Goal: Task Accomplishment & Management: Manage account settings

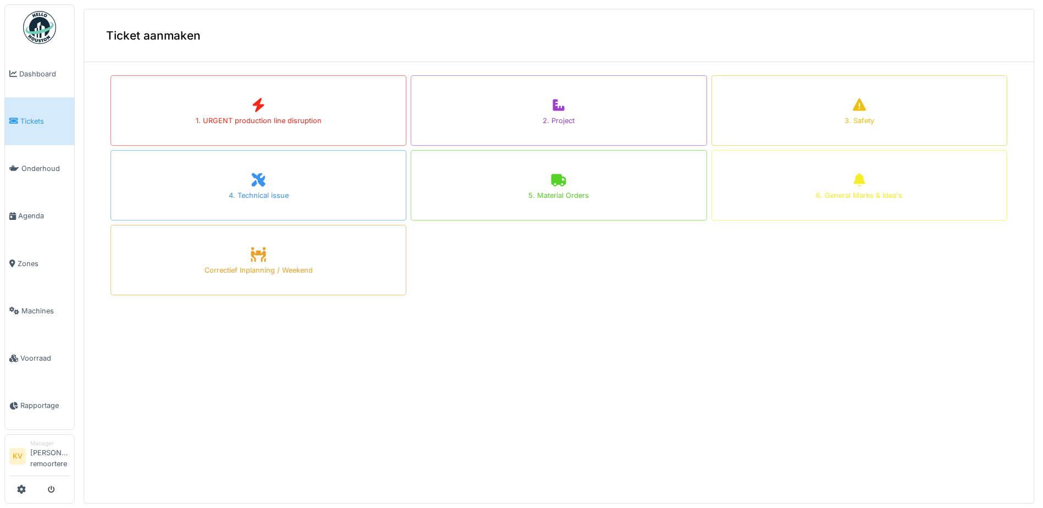
click at [37, 39] on img at bounding box center [39, 27] width 33 height 33
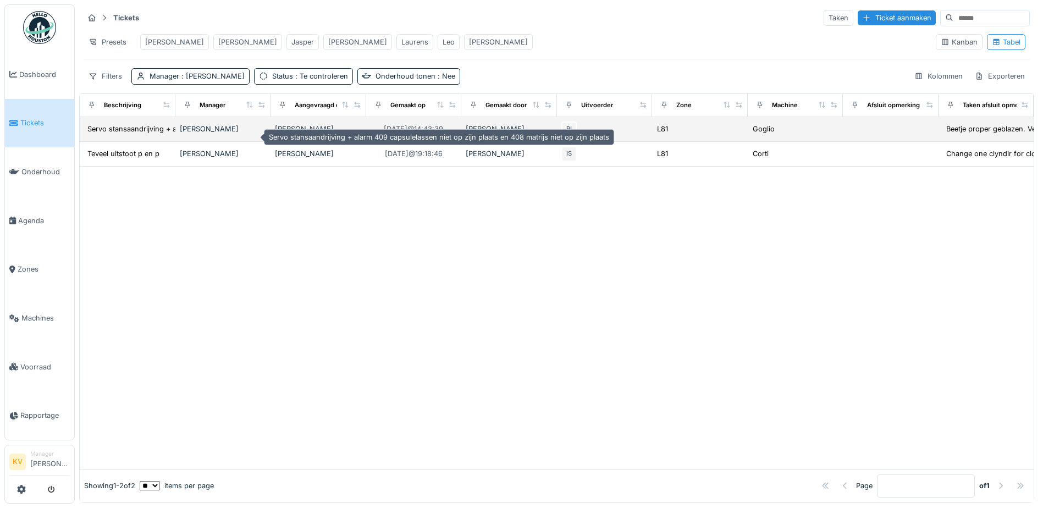
click at [143, 134] on div "Servo stansaandrijving + alarm 409 capsulelasse..." at bounding box center [172, 129] width 170 height 10
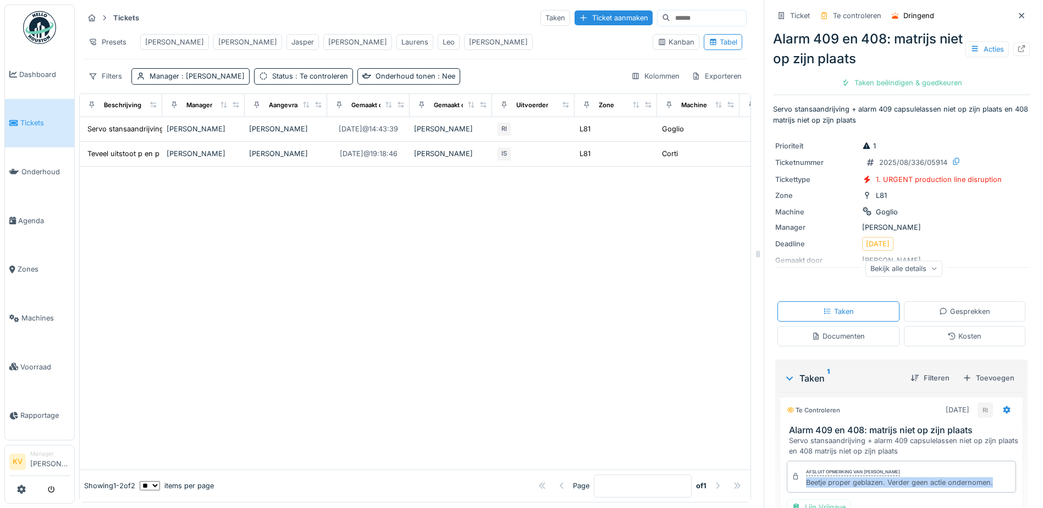
drag, startPoint x: 987, startPoint y: 486, endPoint x: 798, endPoint y: 485, distance: 189.1
click at [798, 485] on div "Afsluit opmerking van Robbert Ide Beetje proper geblazen. Verder geen actie ond…" at bounding box center [901, 477] width 229 height 32
copy div "Beetje proper geblazen. Verder geen actie ondernomen."
click at [883, 79] on div "Taken beëindigen & goedkeuren" at bounding box center [902, 82] width 130 height 15
click at [877, 81] on div "Taken beëindigen & goedkeuren" at bounding box center [902, 82] width 130 height 15
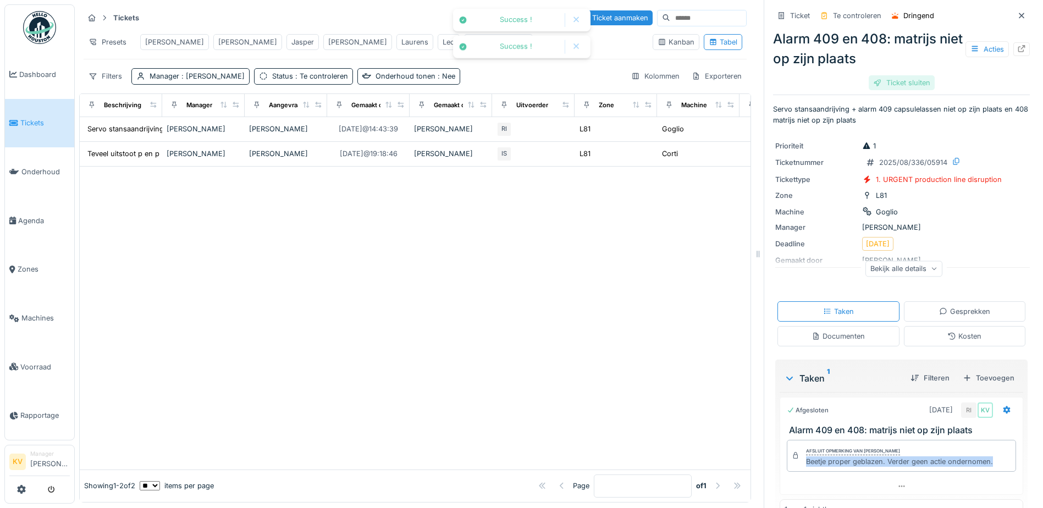
click at [914, 80] on div "Ticket sluiten" at bounding box center [902, 82] width 66 height 15
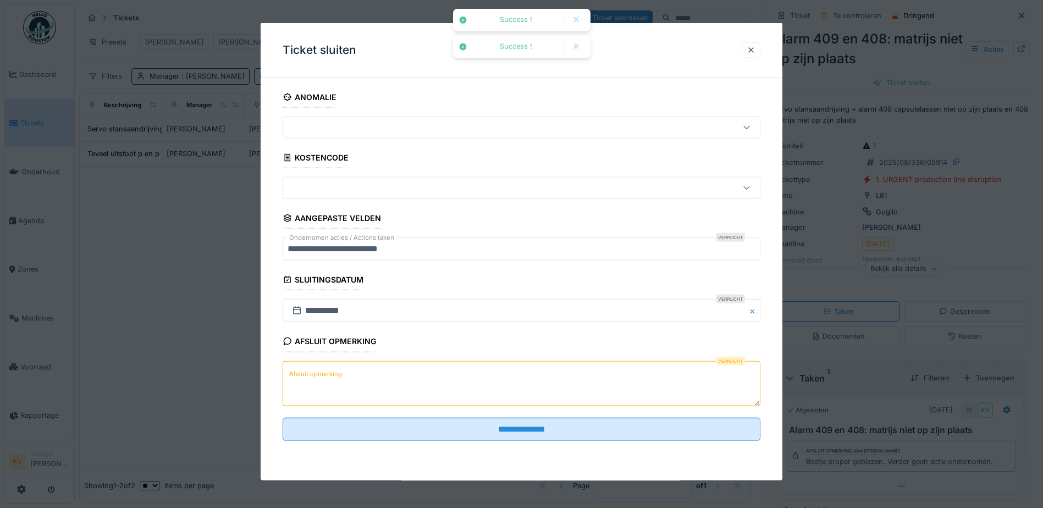
click at [418, 393] on textarea "Afsluit opmerking" at bounding box center [522, 383] width 478 height 45
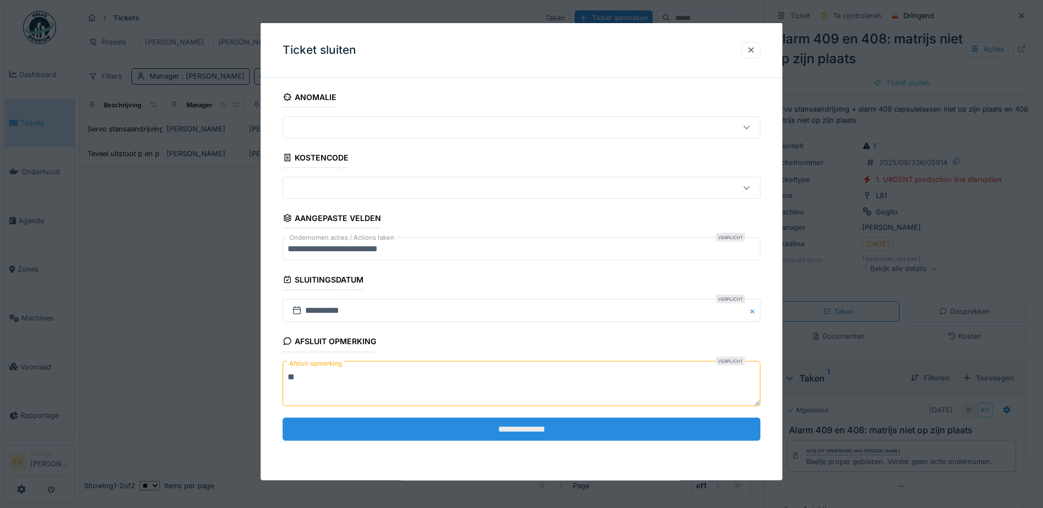
type textarea "**"
click at [416, 424] on input "**********" at bounding box center [522, 428] width 478 height 23
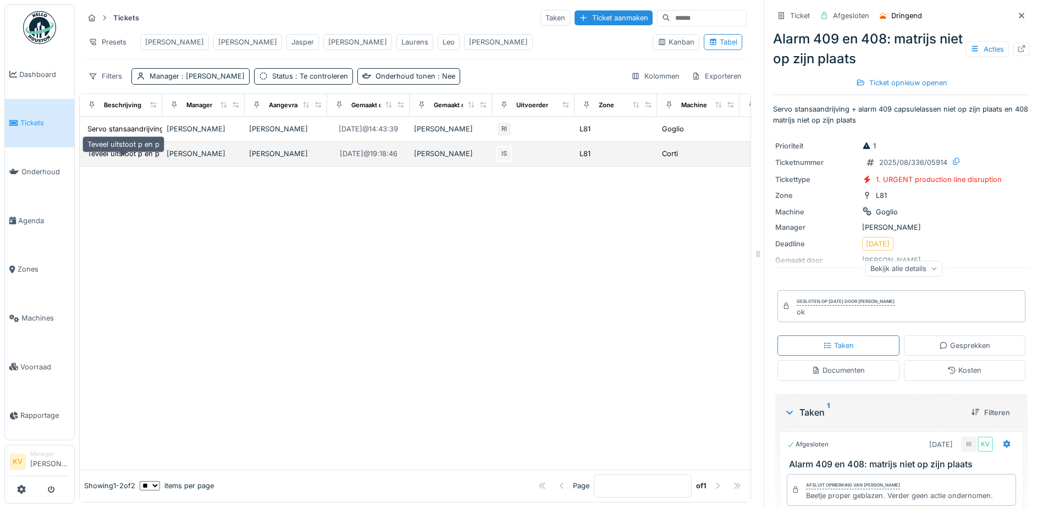
click at [145, 159] on div "Teveel uitstoot p en p" at bounding box center [123, 153] width 72 height 10
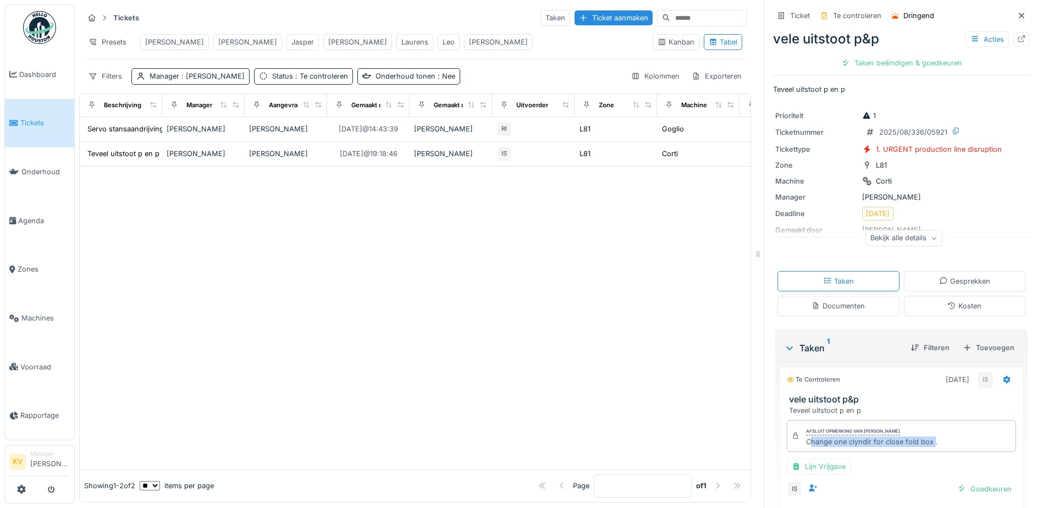
drag, startPoint x: 925, startPoint y: 445, endPoint x: 800, endPoint y: 443, distance: 124.3
click at [806, 443] on div "Change one clyndir for close fold box ." at bounding box center [872, 441] width 132 height 10
drag, startPoint x: 800, startPoint y: 443, endPoint x: 925, endPoint y: 439, distance: 124.9
click at [922, 438] on div "Change one clyndir for close fold box ." at bounding box center [872, 441] width 132 height 10
drag, startPoint x: 913, startPoint y: 443, endPoint x: 797, endPoint y: 447, distance: 116.1
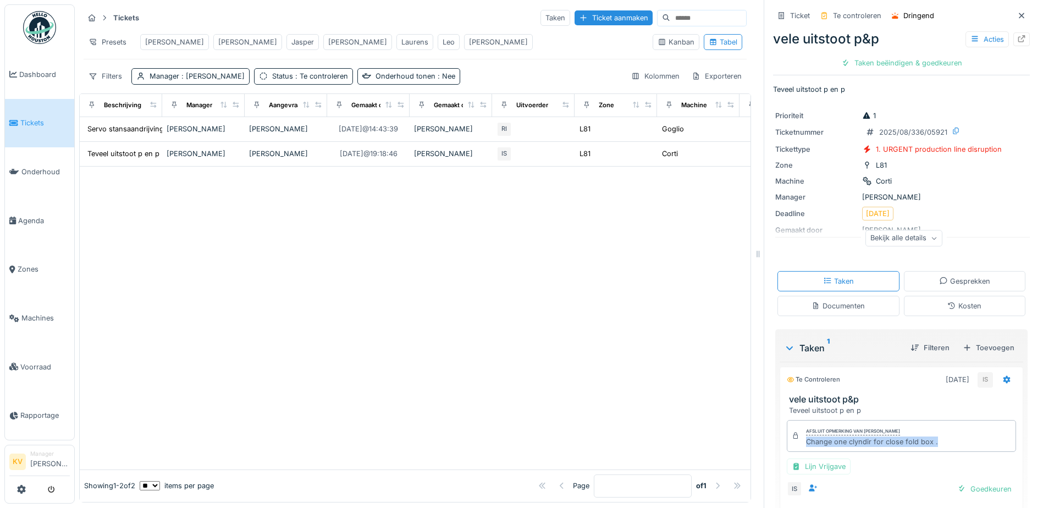
click at [797, 447] on div "Afsluit opmerking van Ismail Sewilam Change one clyndir for close fold box ." at bounding box center [901, 436] width 229 height 32
copy div "Change one clyndir for close fold box ."
click at [879, 58] on div "Taken beëindigen & goedkeuren" at bounding box center [902, 63] width 130 height 15
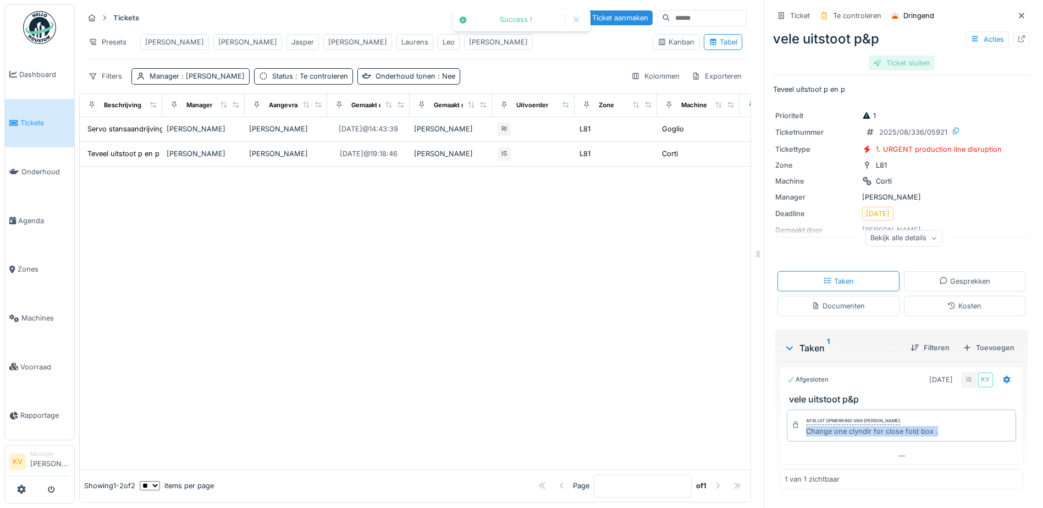
click at [887, 61] on div "Ticket sluiten" at bounding box center [902, 63] width 66 height 15
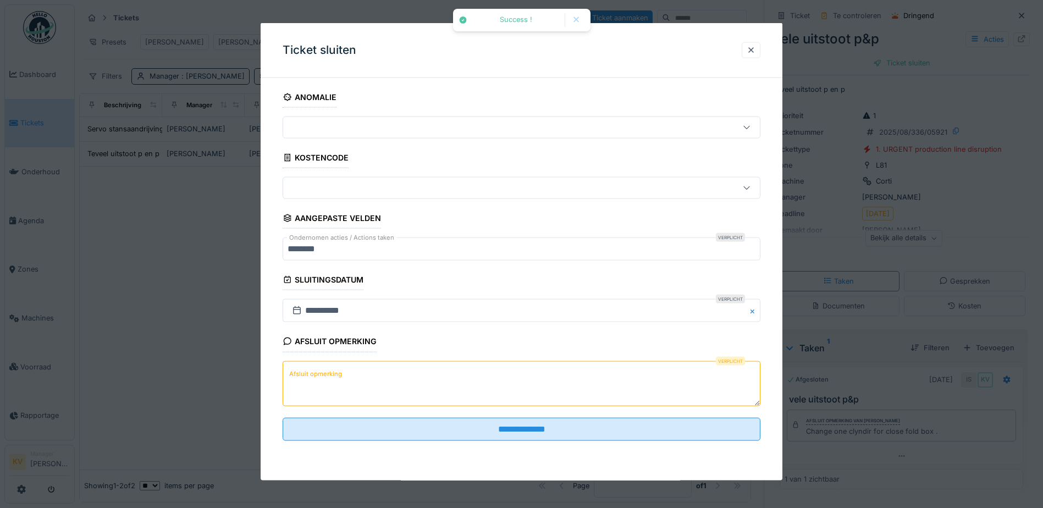
click at [362, 380] on textarea "Afsluit opmerking" at bounding box center [522, 383] width 478 height 45
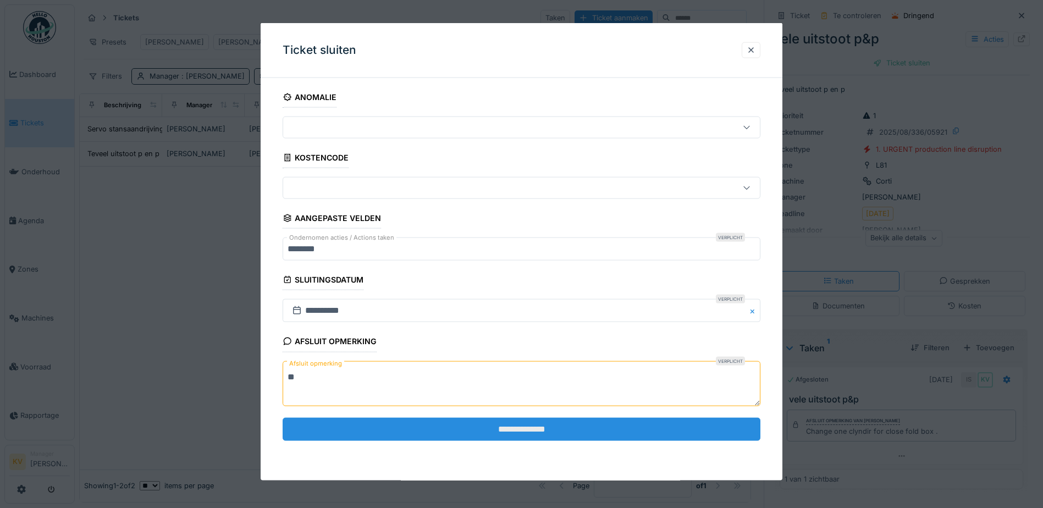
type textarea "**"
click at [383, 431] on input "**********" at bounding box center [522, 428] width 478 height 23
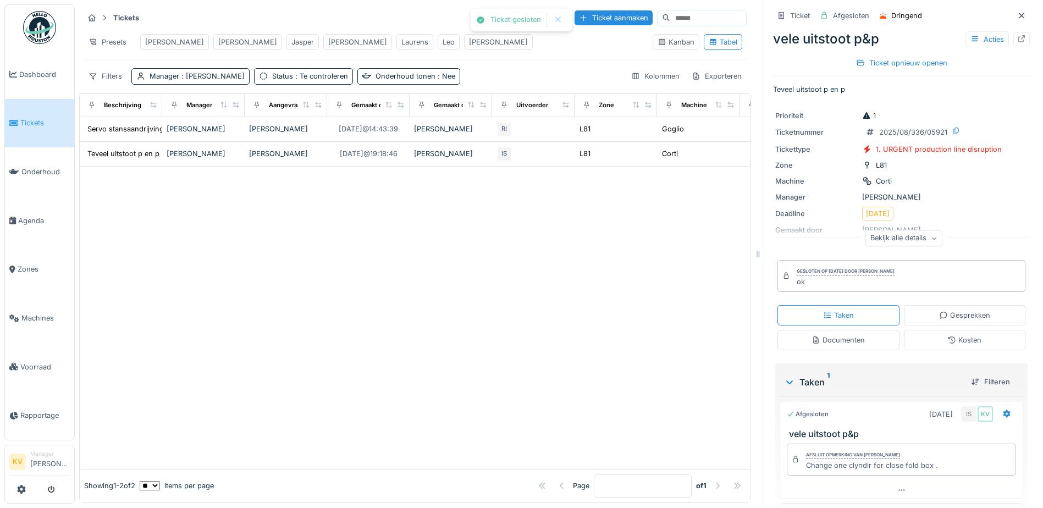
click at [38, 43] on img at bounding box center [39, 27] width 33 height 33
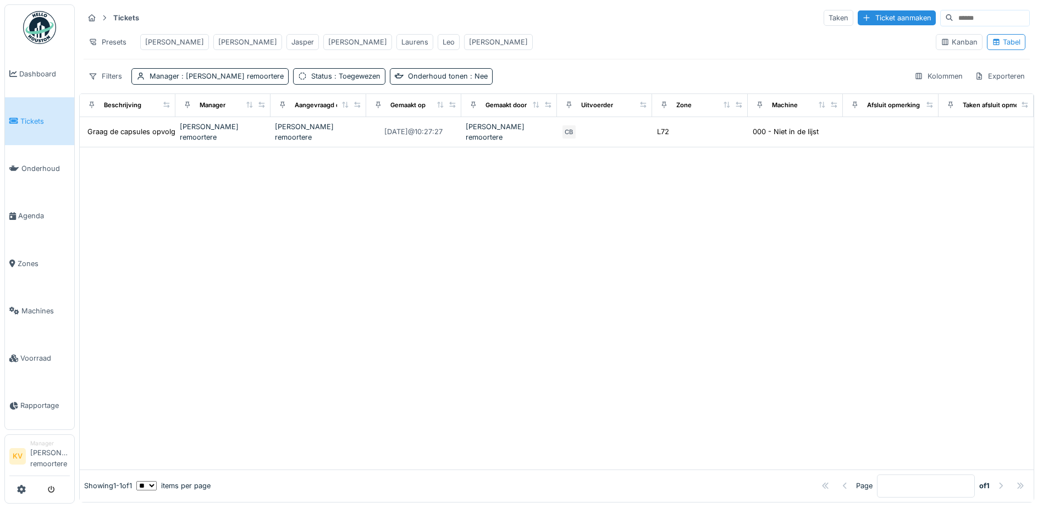
click at [36, 24] on img at bounding box center [39, 27] width 33 height 33
